Goal: Information Seeking & Learning: Learn about a topic

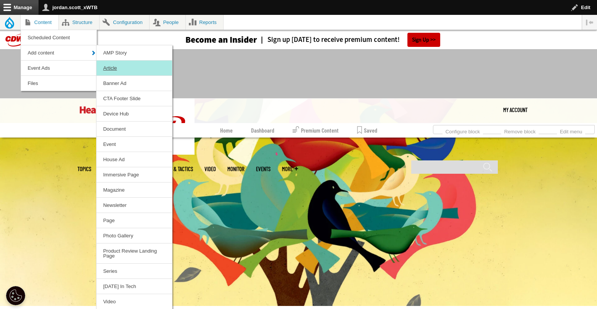
click at [114, 66] on link "Article" at bounding box center [134, 68] width 76 height 15
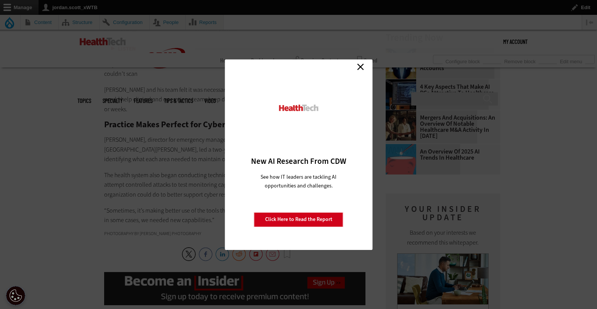
scroll to position [1113, 0]
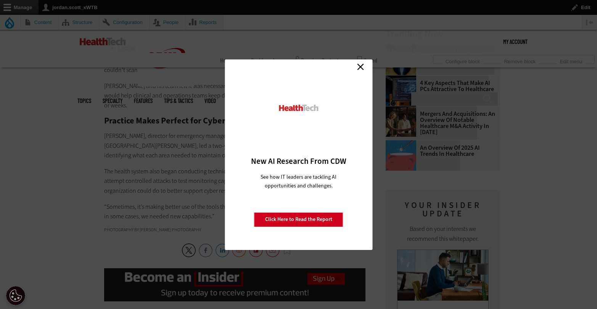
click at [363, 61] on div "Close New AI Research From CDW See how IT leaders are tackling AI opportunities…" at bounding box center [299, 154] width 148 height 191
click at [363, 63] on link "Close" at bounding box center [360, 66] width 11 height 11
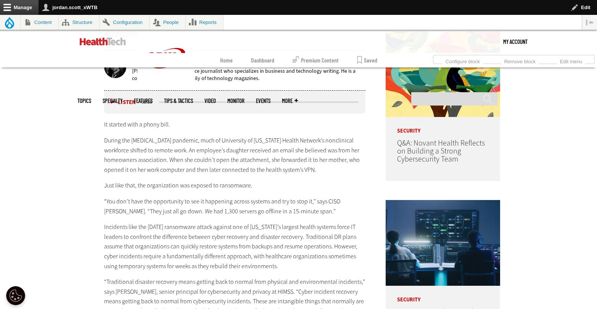
scroll to position [219, 0]
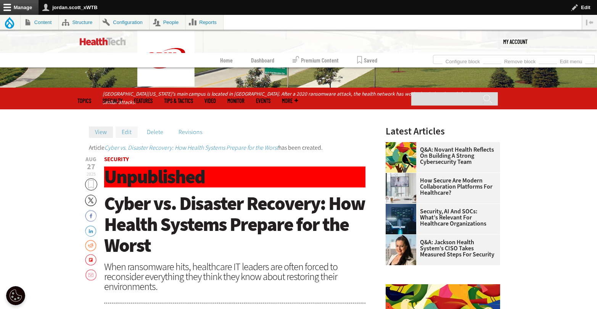
click at [125, 128] on link "Edit" at bounding box center [127, 132] width 22 height 11
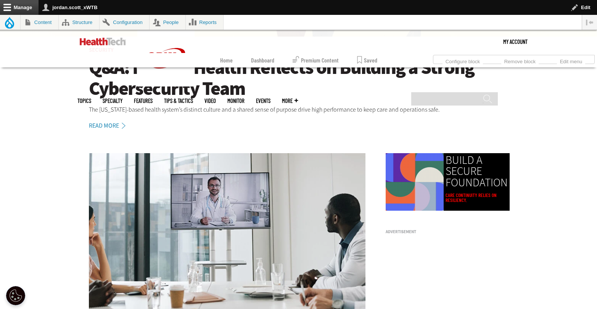
scroll to position [355, 0]
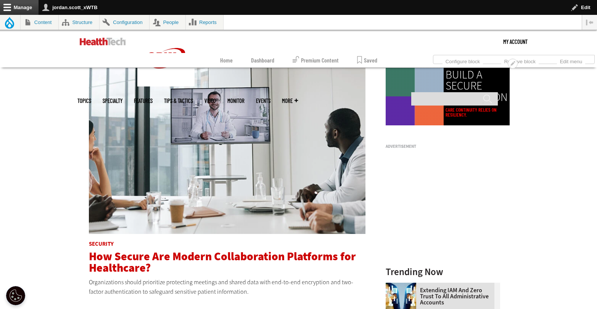
click at [193, 255] on span "How Secure Are Modern Collaboration Platforms for Healthcare?" at bounding box center [222, 262] width 267 height 27
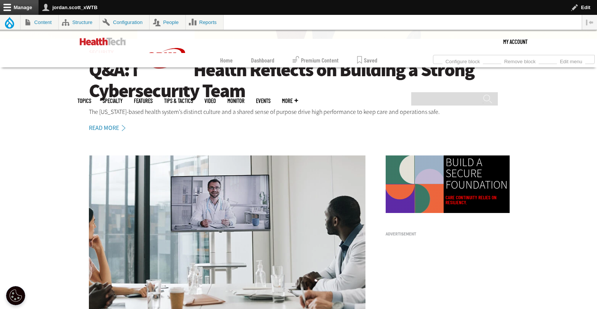
scroll to position [197, 0]
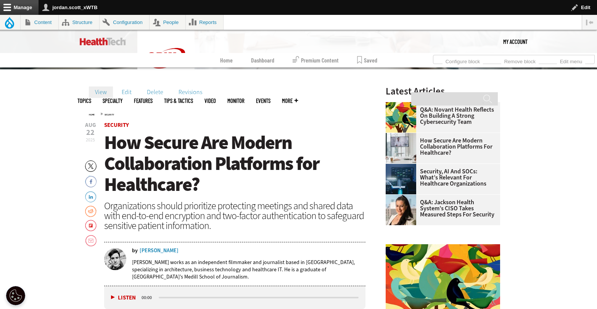
scroll to position [145, 0]
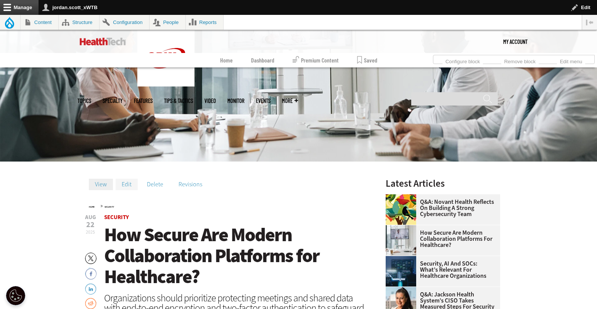
click at [128, 187] on link "Edit" at bounding box center [127, 184] width 22 height 11
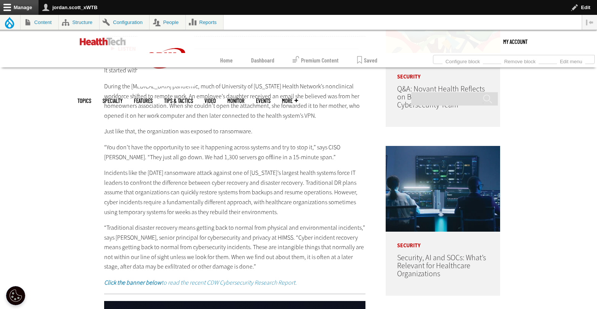
scroll to position [156, 0]
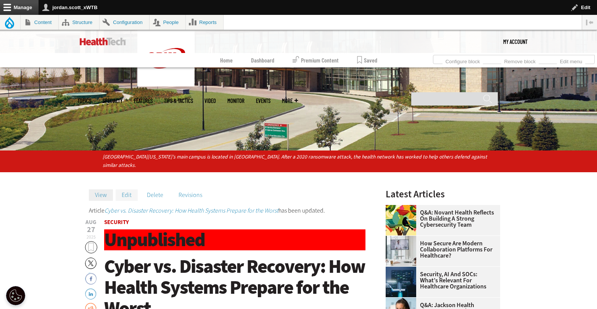
click at [127, 196] on link "Edit" at bounding box center [127, 195] width 22 height 11
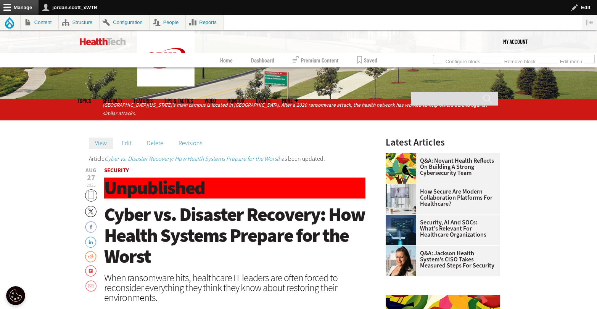
scroll to position [151, 0]
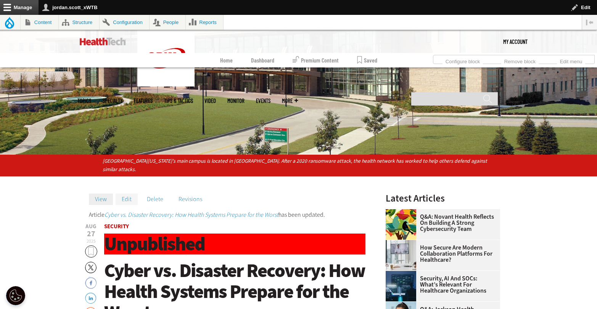
click at [130, 199] on link "Edit" at bounding box center [127, 199] width 22 height 11
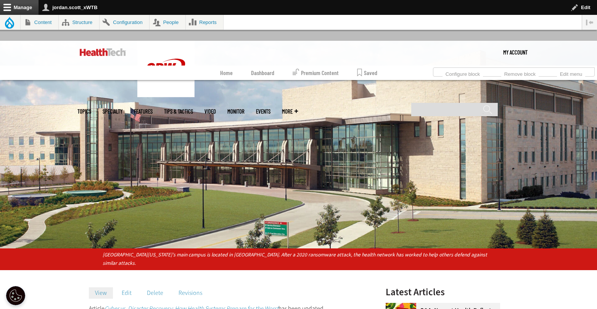
scroll to position [127, 0]
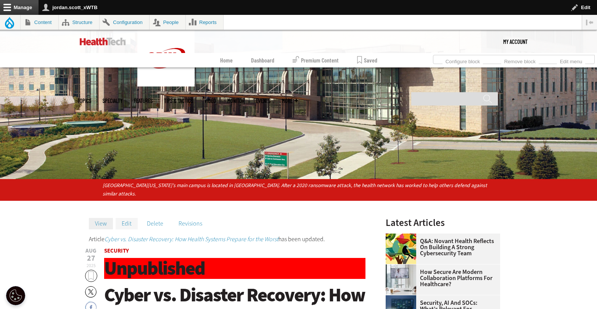
click at [121, 222] on link "Edit" at bounding box center [127, 223] width 22 height 11
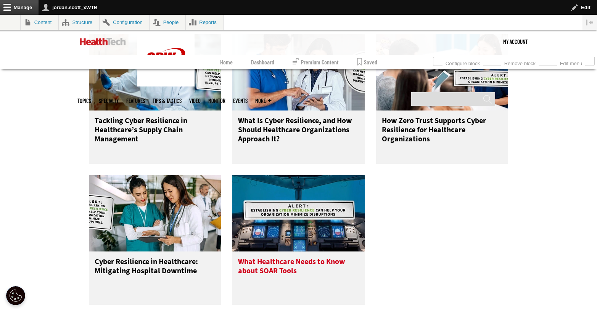
scroll to position [384, 0]
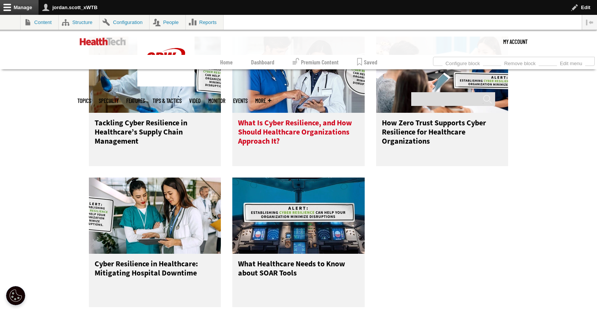
click at [280, 125] on h3 "What Is Cyber Resilience, and How Should Healthcare Organizations Approach It?" at bounding box center [298, 134] width 121 height 31
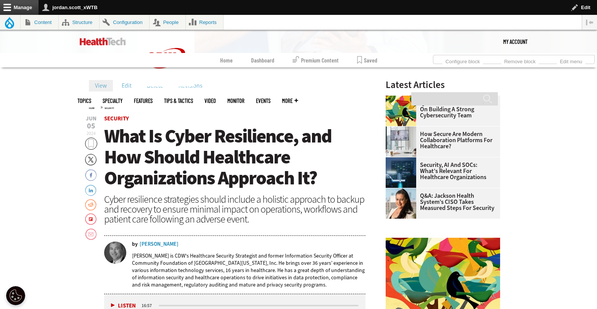
scroll to position [244, 0]
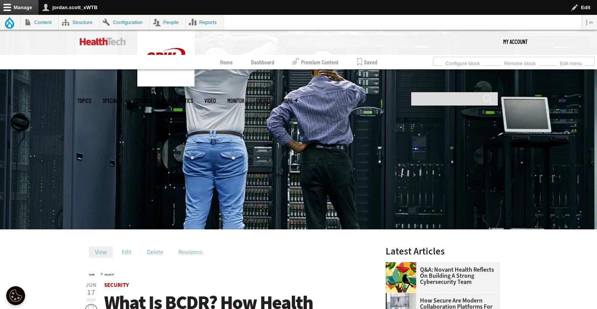
scroll to position [145, 0]
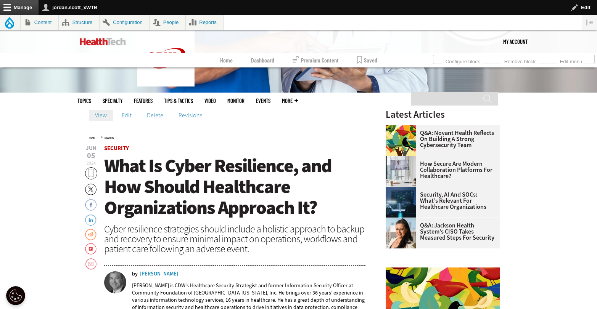
scroll to position [244, 0]
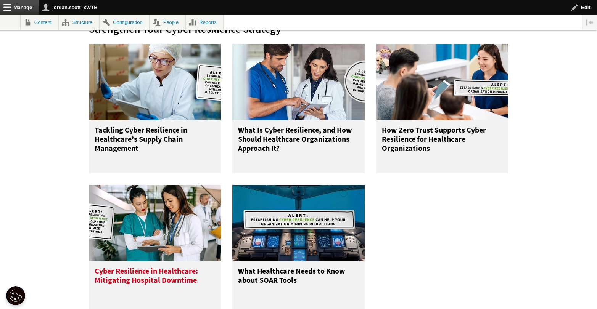
click at [168, 235] on img at bounding box center [155, 223] width 132 height 76
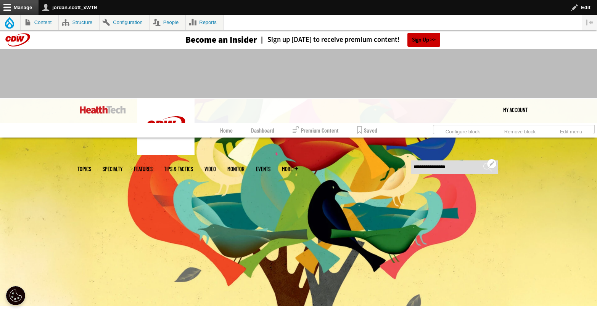
type input "**********"
click at [483, 162] on input "******" at bounding box center [487, 169] width 9 height 15
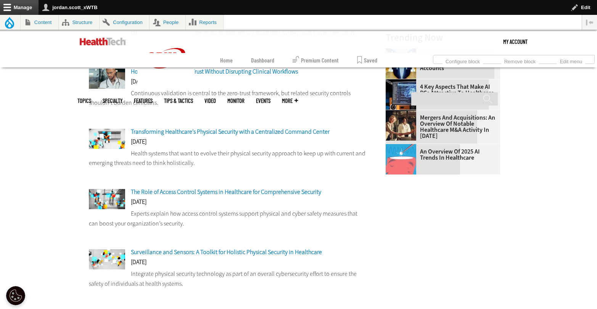
scroll to position [248, 0]
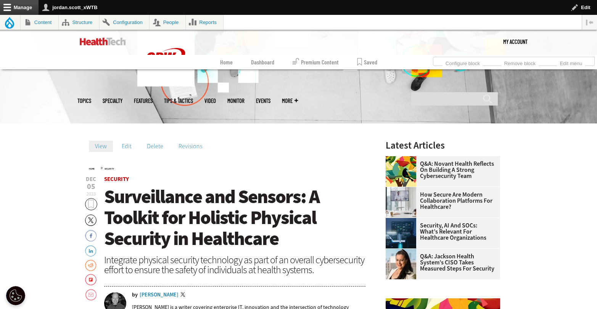
scroll to position [234, 0]
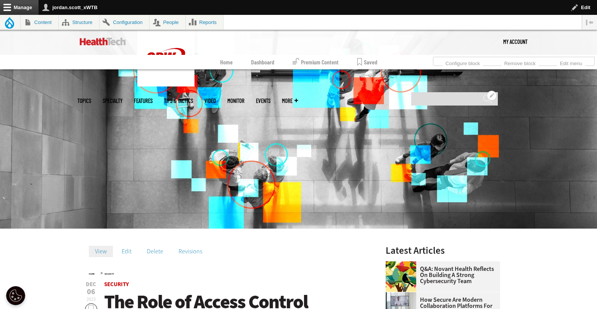
scroll to position [230, 0]
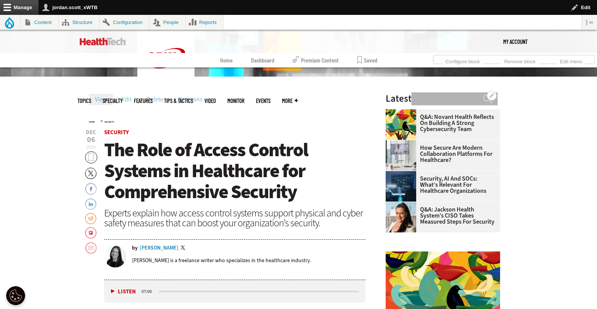
click at [454, 92] on input "Search" at bounding box center [454, 98] width 87 height 13
type input "**********"
click at [483, 94] on input "******" at bounding box center [487, 101] width 9 height 15
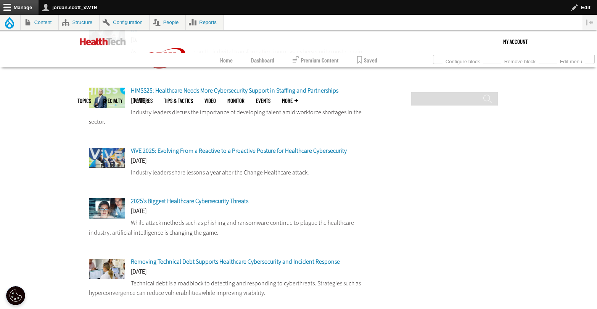
scroll to position [558, 0]
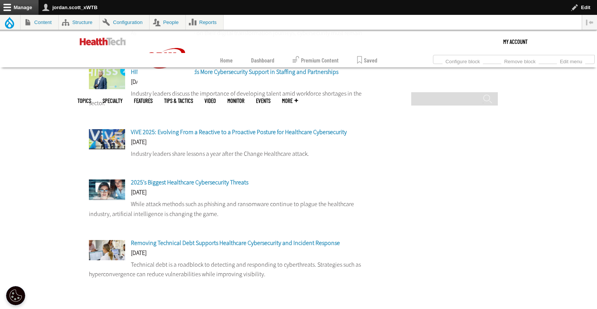
click at [209, 182] on span "2025’s Biggest Healthcare Cybersecurity Threats" at bounding box center [189, 182] width 117 height 8
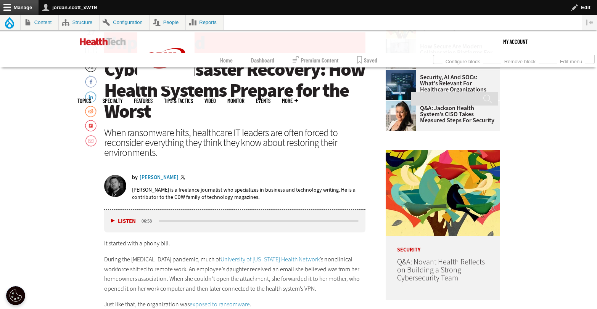
scroll to position [170, 0]
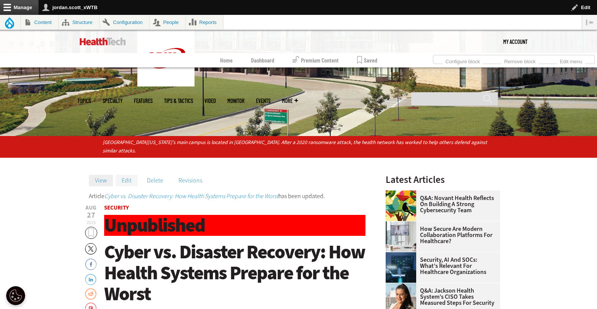
click at [127, 180] on link "Edit" at bounding box center [127, 180] width 22 height 11
